Goal: Information Seeking & Learning: Learn about a topic

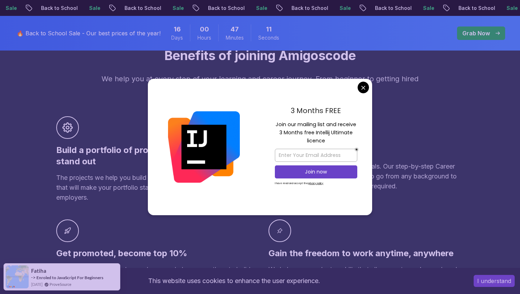
scroll to position [276, 0]
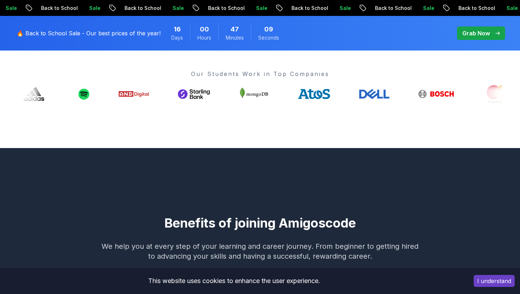
scroll to position [0, 0]
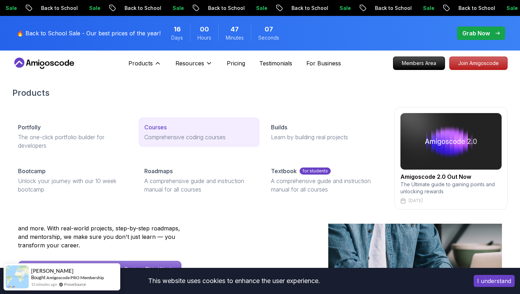
click at [160, 135] on p "Comprehensive coding courses" at bounding box center [198, 137] width 109 height 8
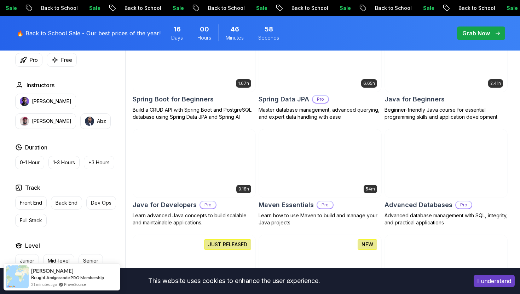
scroll to position [371, 0]
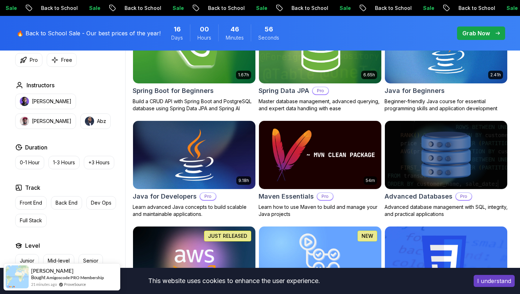
click at [177, 200] on h2 "Java for Developers" at bounding box center [165, 197] width 64 height 10
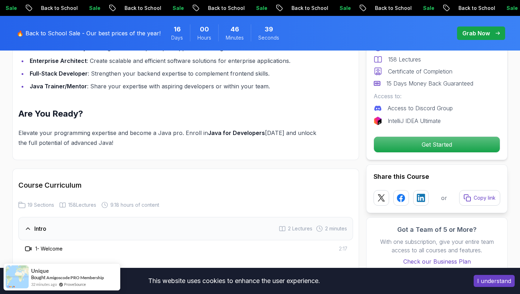
scroll to position [806, 0]
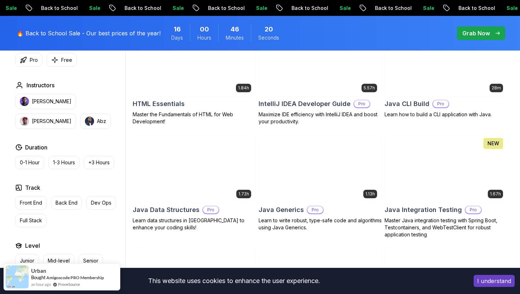
scroll to position [921, 0]
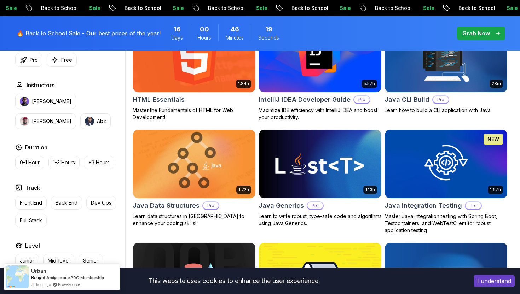
click at [175, 203] on h2 "Java Data Structures" at bounding box center [166, 206] width 67 height 10
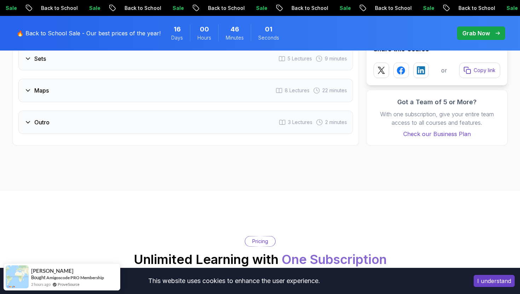
scroll to position [1256, 0]
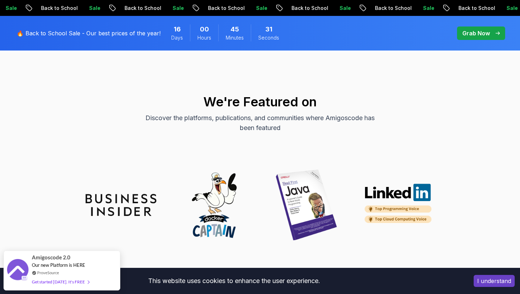
scroll to position [2063, 0]
